Goal: Information Seeking & Learning: Understand process/instructions

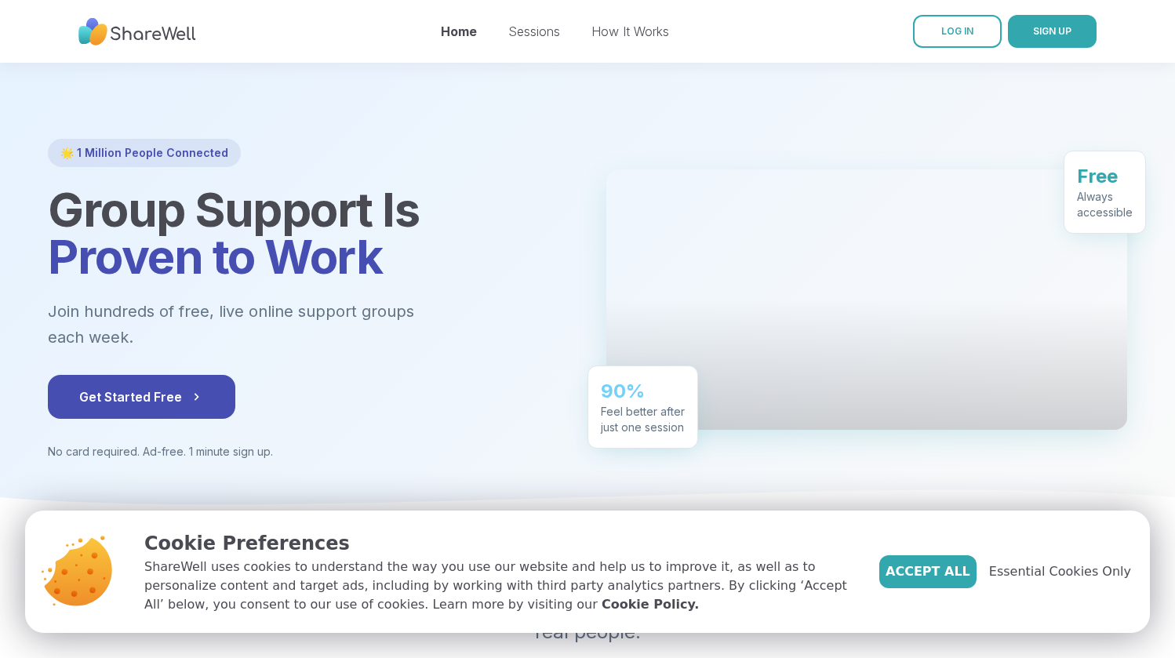
scroll to position [65, 0]
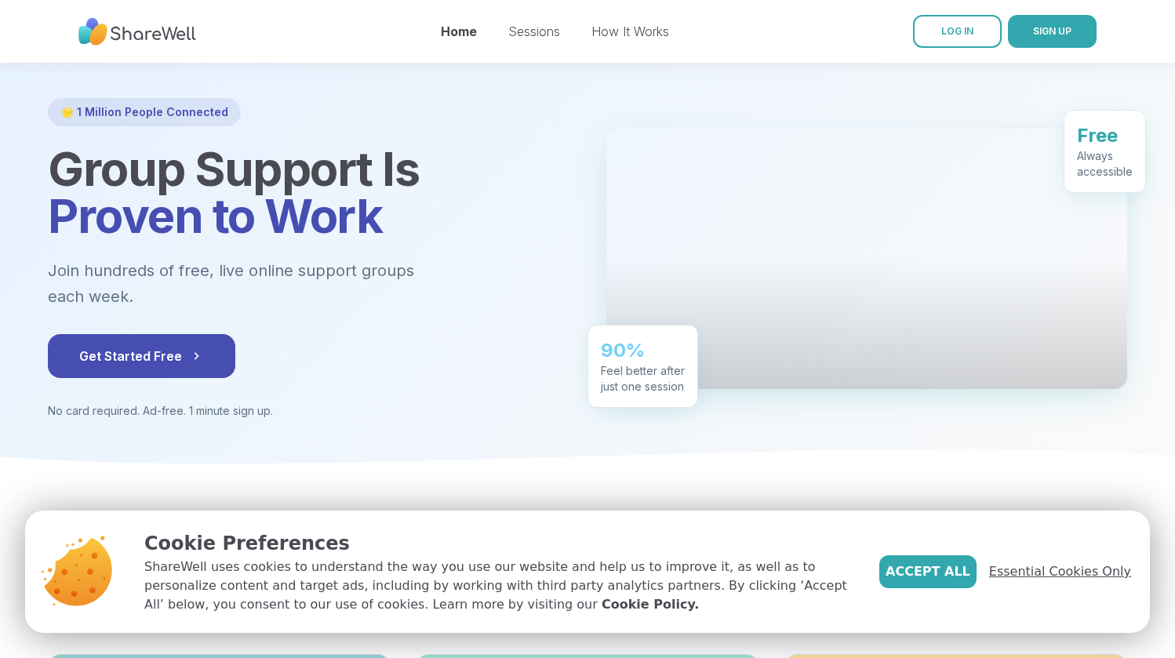
click at [1049, 572] on span "Essential Cookies Only" at bounding box center [1060, 571] width 142 height 19
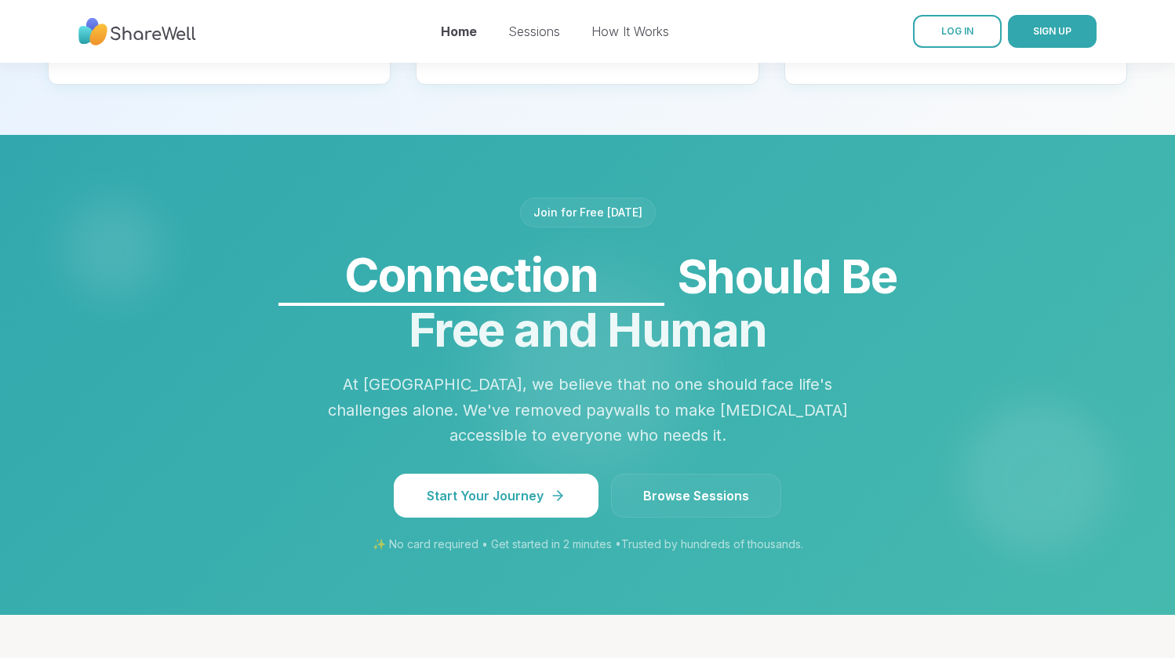
scroll to position [1182, 0]
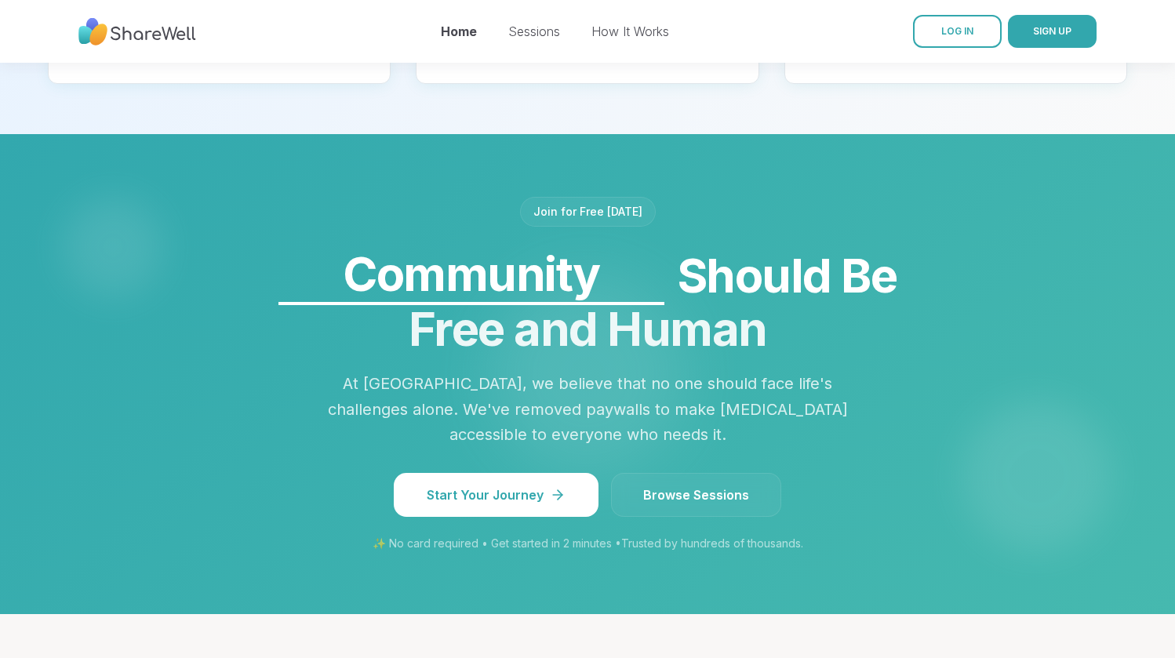
click at [716, 486] on span "Browse Sessions" at bounding box center [696, 495] width 106 height 19
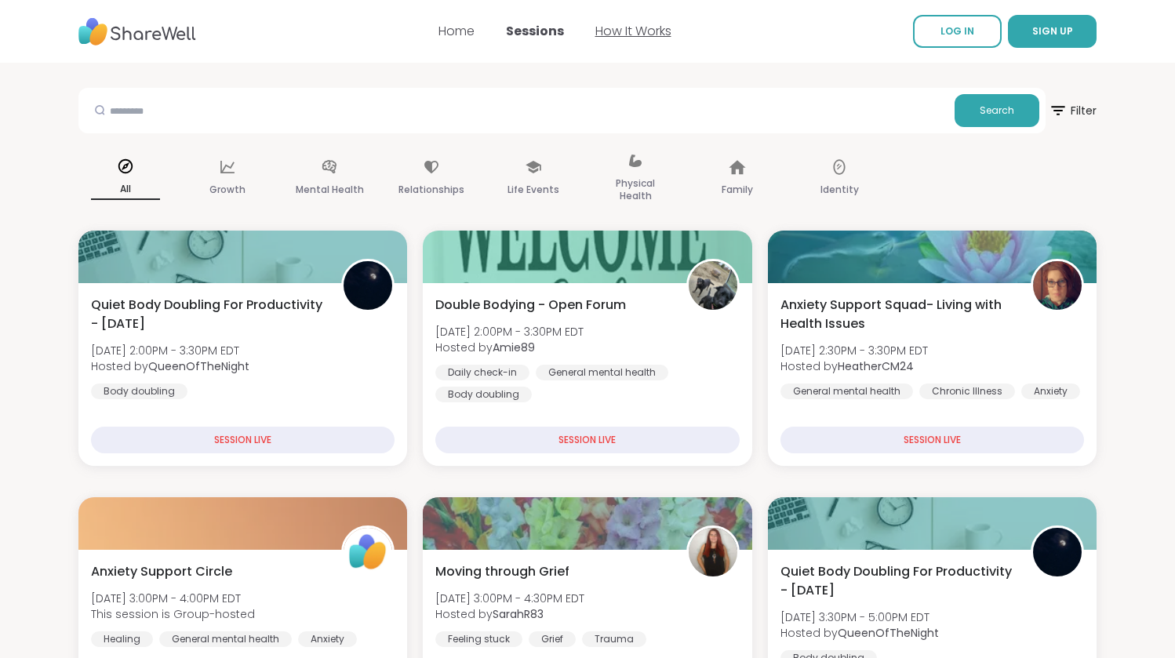
click at [643, 31] on link "How It Works" at bounding box center [633, 31] width 76 height 18
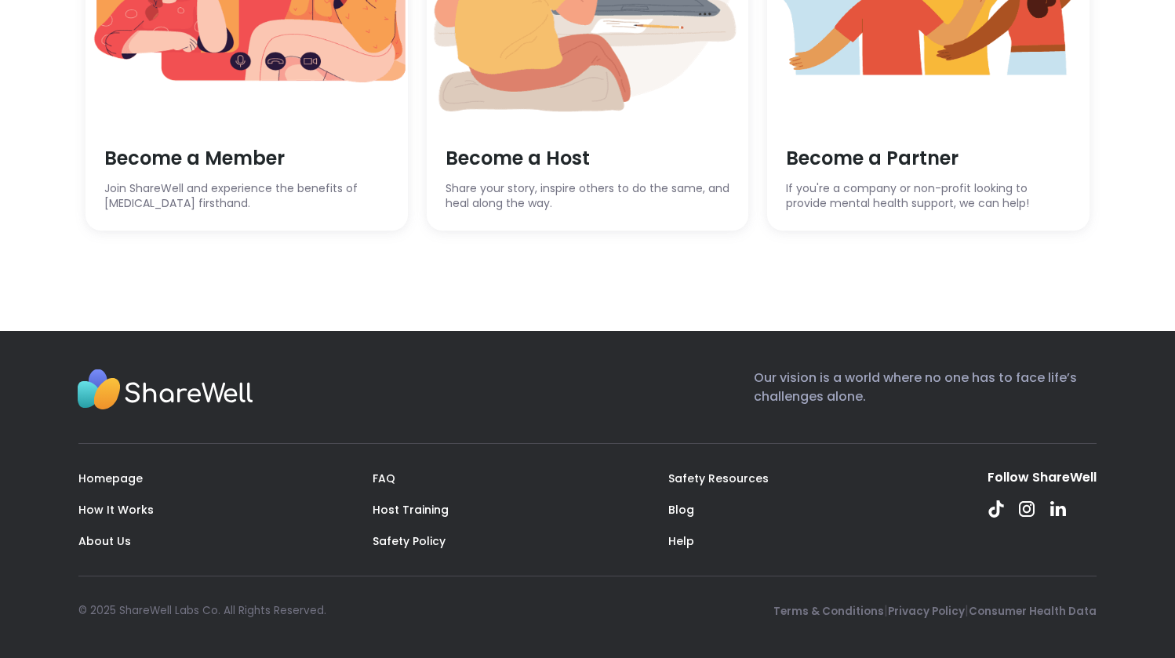
scroll to position [4596, 0]
click at [380, 481] on link "FAQ" at bounding box center [384, 479] width 23 height 16
